Goal: Task Accomplishment & Management: Use online tool/utility

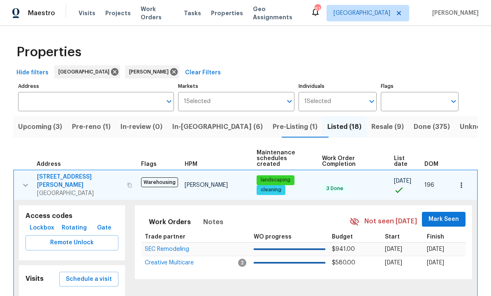
scroll to position [17, 0]
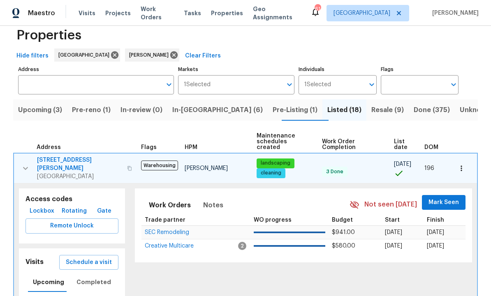
click at [201, 114] on span "In-[GEOGRAPHIC_DATA] (6)" at bounding box center [217, 110] width 90 height 12
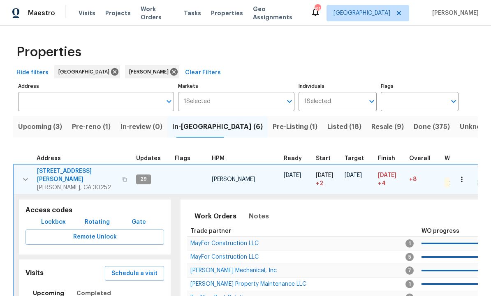
click at [29, 170] on button "button" at bounding box center [25, 179] width 16 height 25
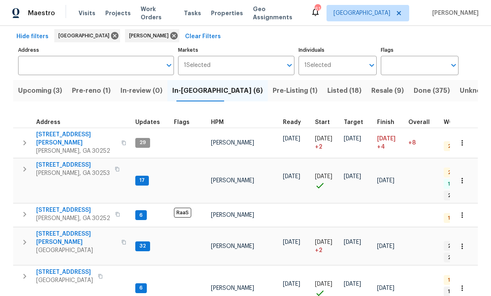
scroll to position [37, 0]
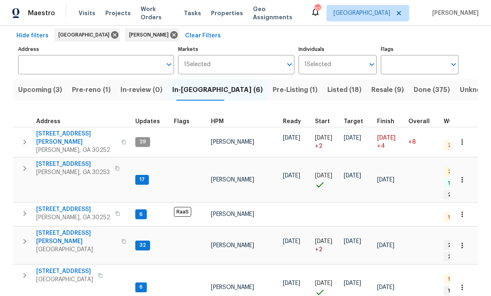
click at [62, 231] on tr "[STREET_ADDRESS][PERSON_NAME][PERSON_NAME] 32 [PERSON_NAME] [DATE] [DATE] + 2 […" at bounding box center [371, 246] width 717 height 38
click at [67, 268] on span "[STREET_ADDRESS]" at bounding box center [64, 272] width 57 height 8
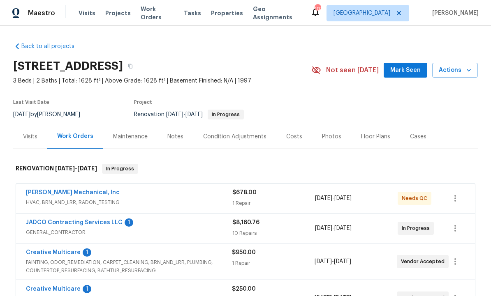
click at [410, 71] on span "Mark Seen" at bounding box center [405, 70] width 30 height 10
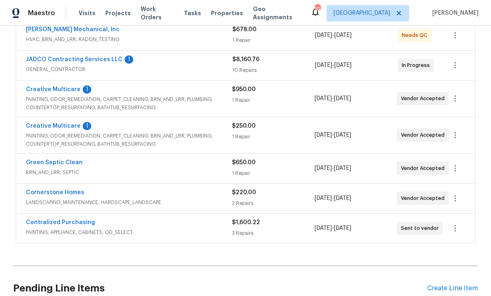
scroll to position [164, 0]
click at [70, 201] on span "LANDSCAPING_MAINTENANCE, HARDSCAPE_LANDSCAPE" at bounding box center [129, 202] width 206 height 8
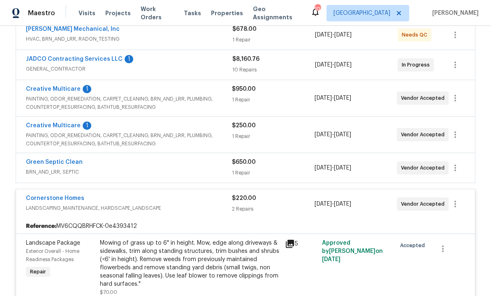
click at [65, 196] on link "Cornerstone Homes" at bounding box center [55, 199] width 58 height 6
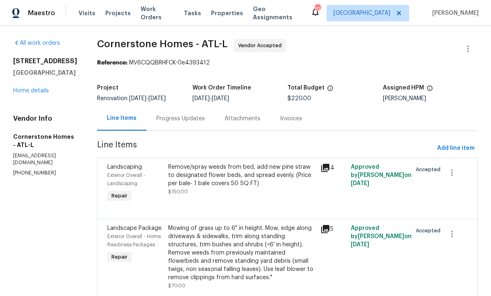
scroll to position [0, 0]
click at [201, 122] on div "Progress Updates" at bounding box center [180, 118] width 49 height 8
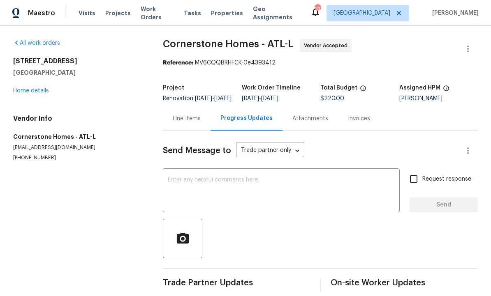
click at [230, 199] on textarea at bounding box center [281, 191] width 227 height 29
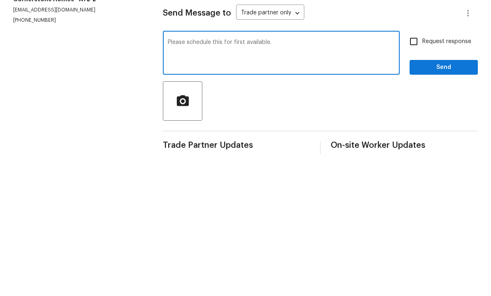
type textarea "Please schedule this for first available."
click at [415, 171] on input "Request response" at bounding box center [413, 179] width 17 height 17
checkbox input "true"
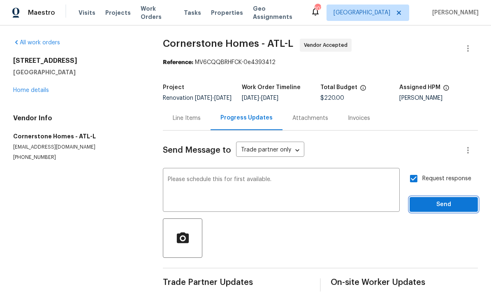
click at [441, 198] on button "Send" at bounding box center [443, 205] width 68 height 15
